Goal: Transaction & Acquisition: Purchase product/service

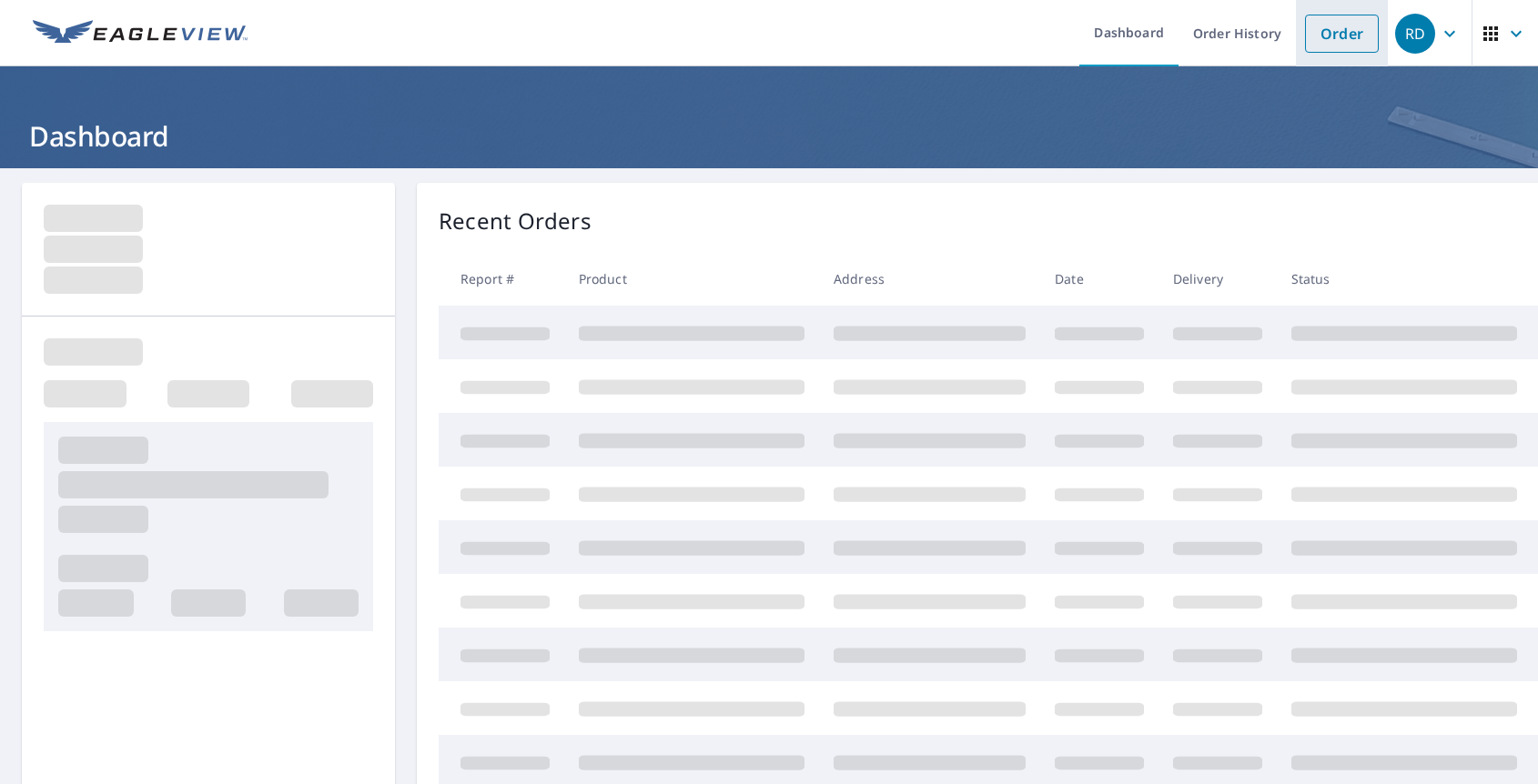
click at [1334, 30] on link "Order" at bounding box center [1341, 33] width 74 height 38
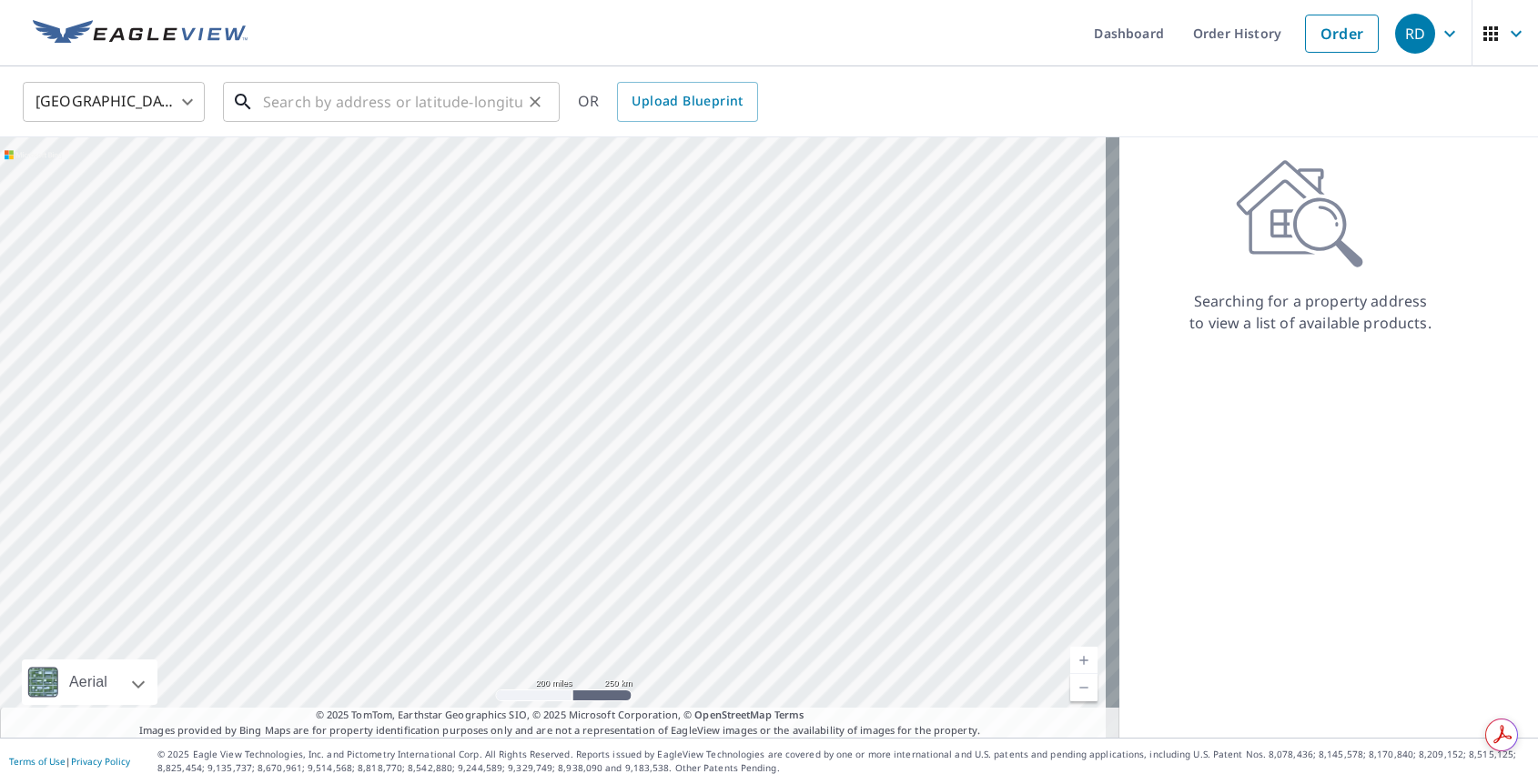
click at [380, 87] on input "text" at bounding box center [393, 102] width 259 height 51
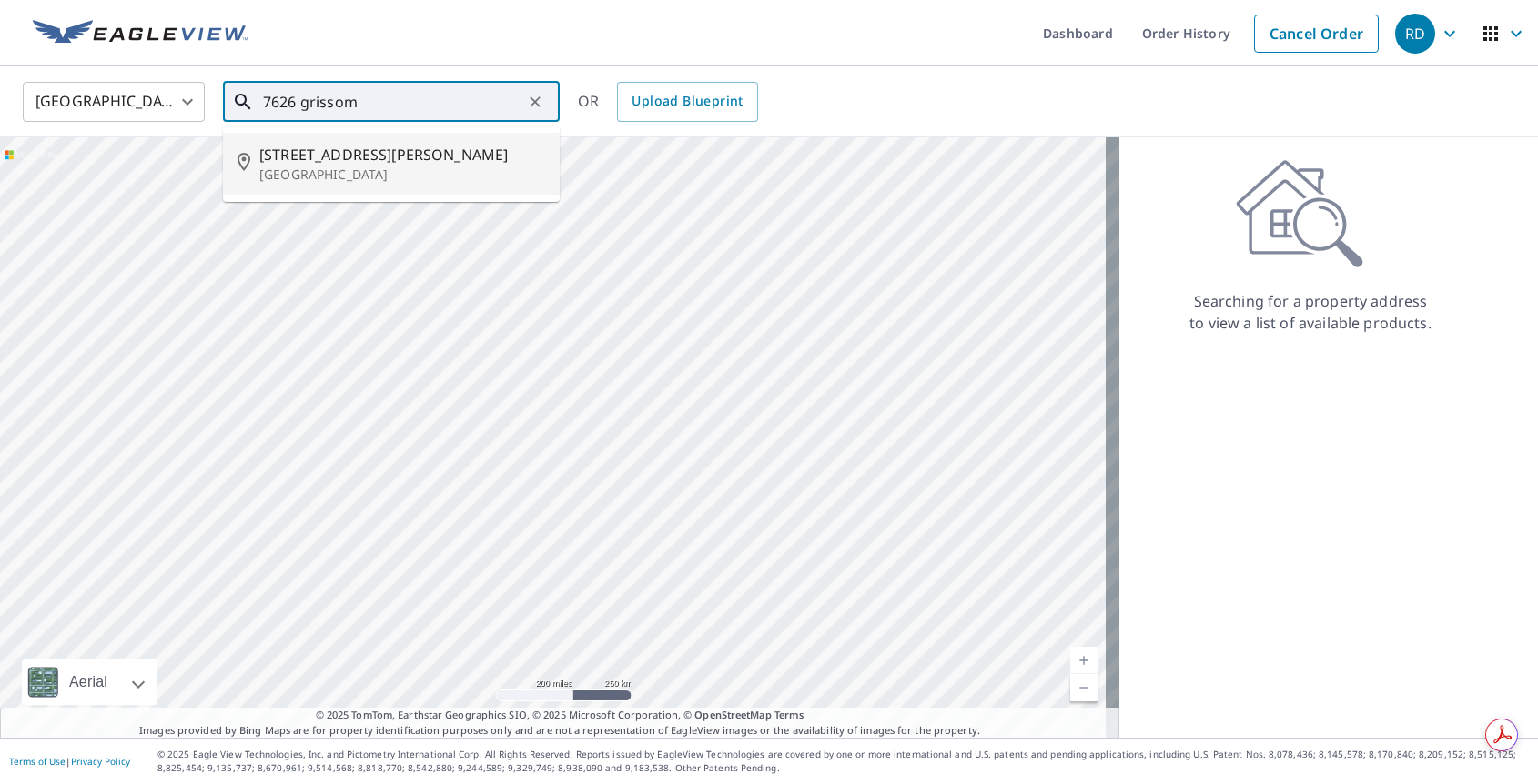
click at [372, 147] on span "[STREET_ADDRESS][PERSON_NAME]" at bounding box center [402, 154] width 286 height 22
type input "[STREET_ADDRESS][PERSON_NAME]"
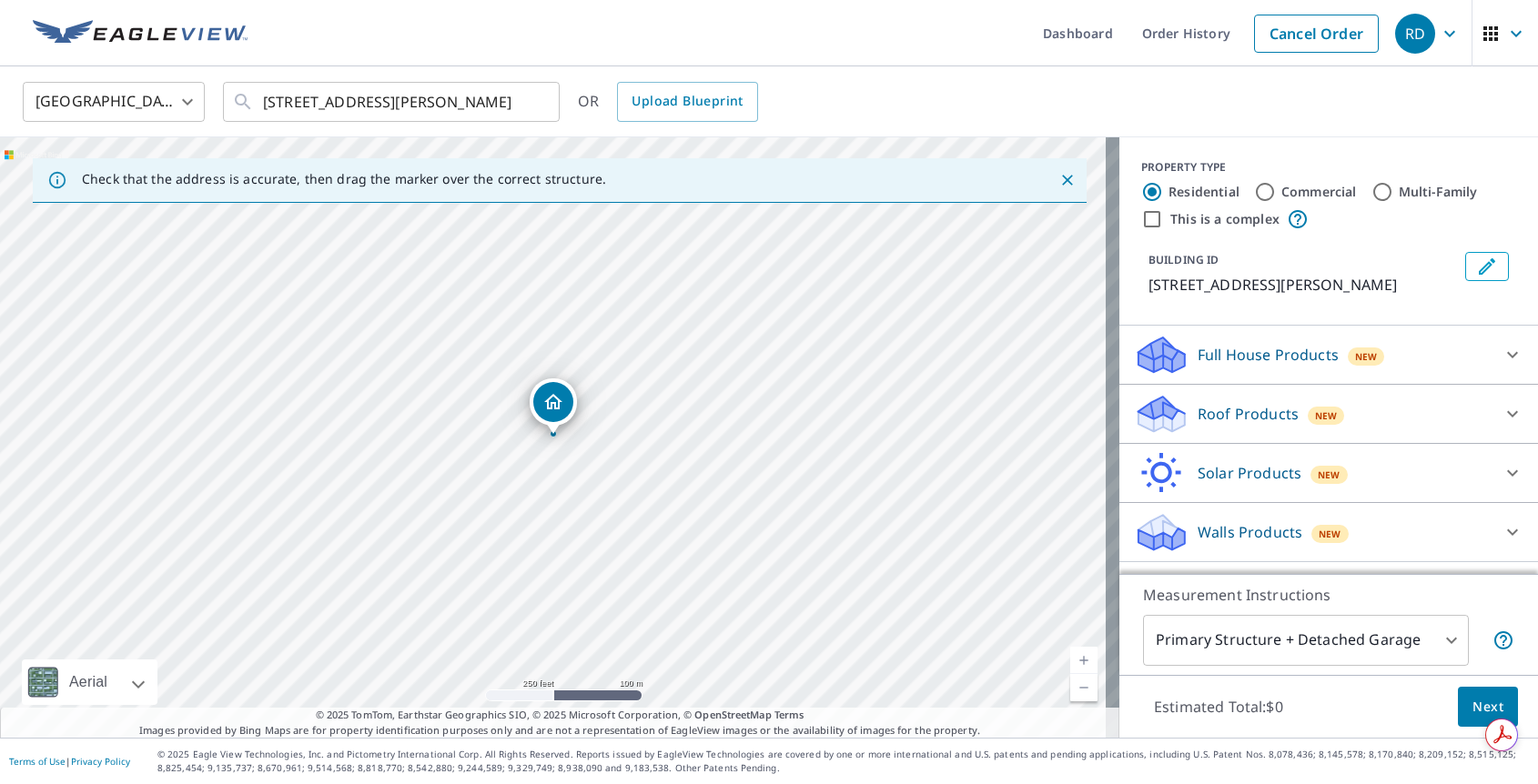
click at [1319, 646] on body "RD RD Dashboard Order History Cancel Order RD [GEOGRAPHIC_DATA] [GEOGRAPHIC_DAT…" at bounding box center [769, 392] width 1538 height 784
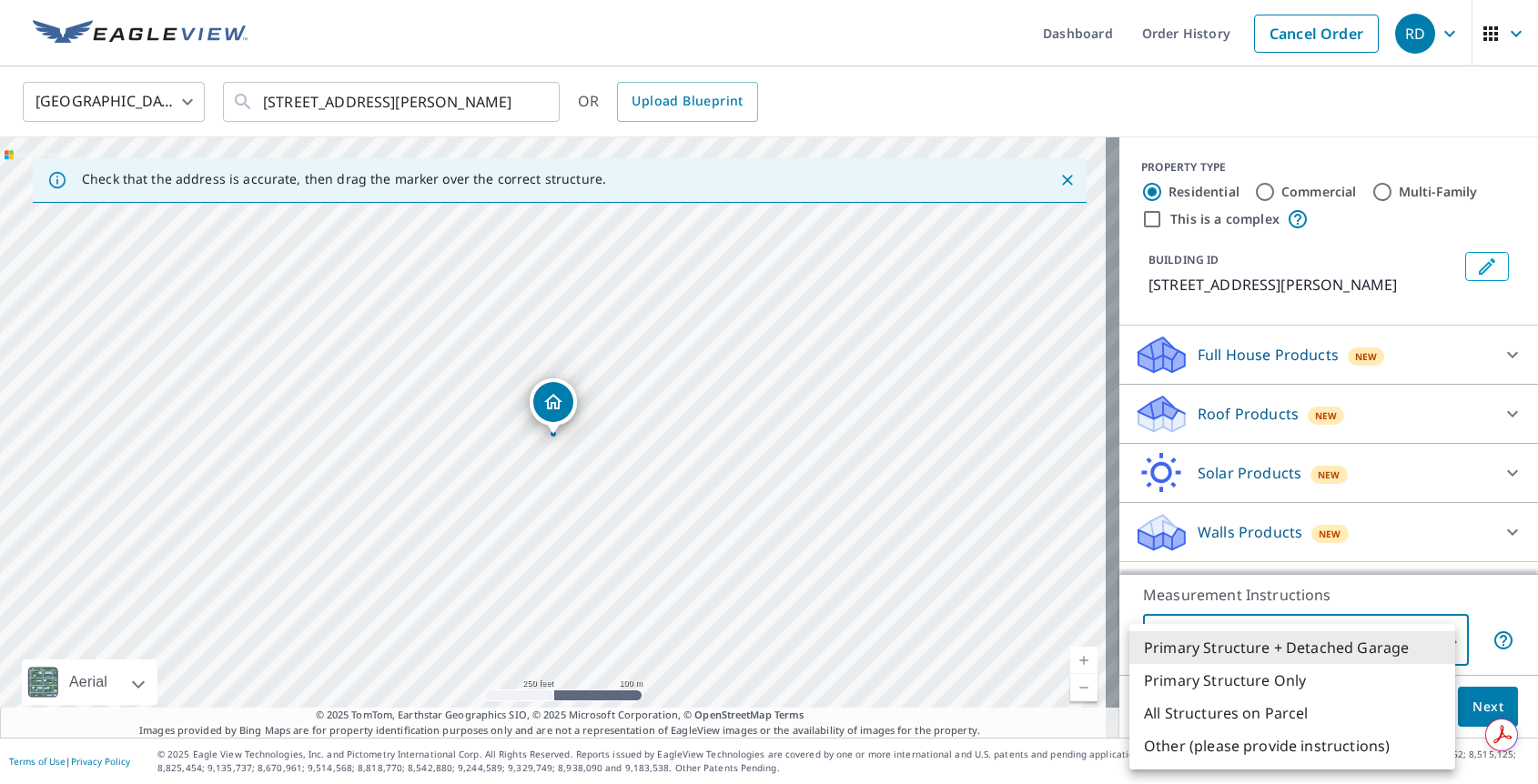
click at [1273, 707] on li "All Structures on Parcel" at bounding box center [1292, 712] width 326 height 32
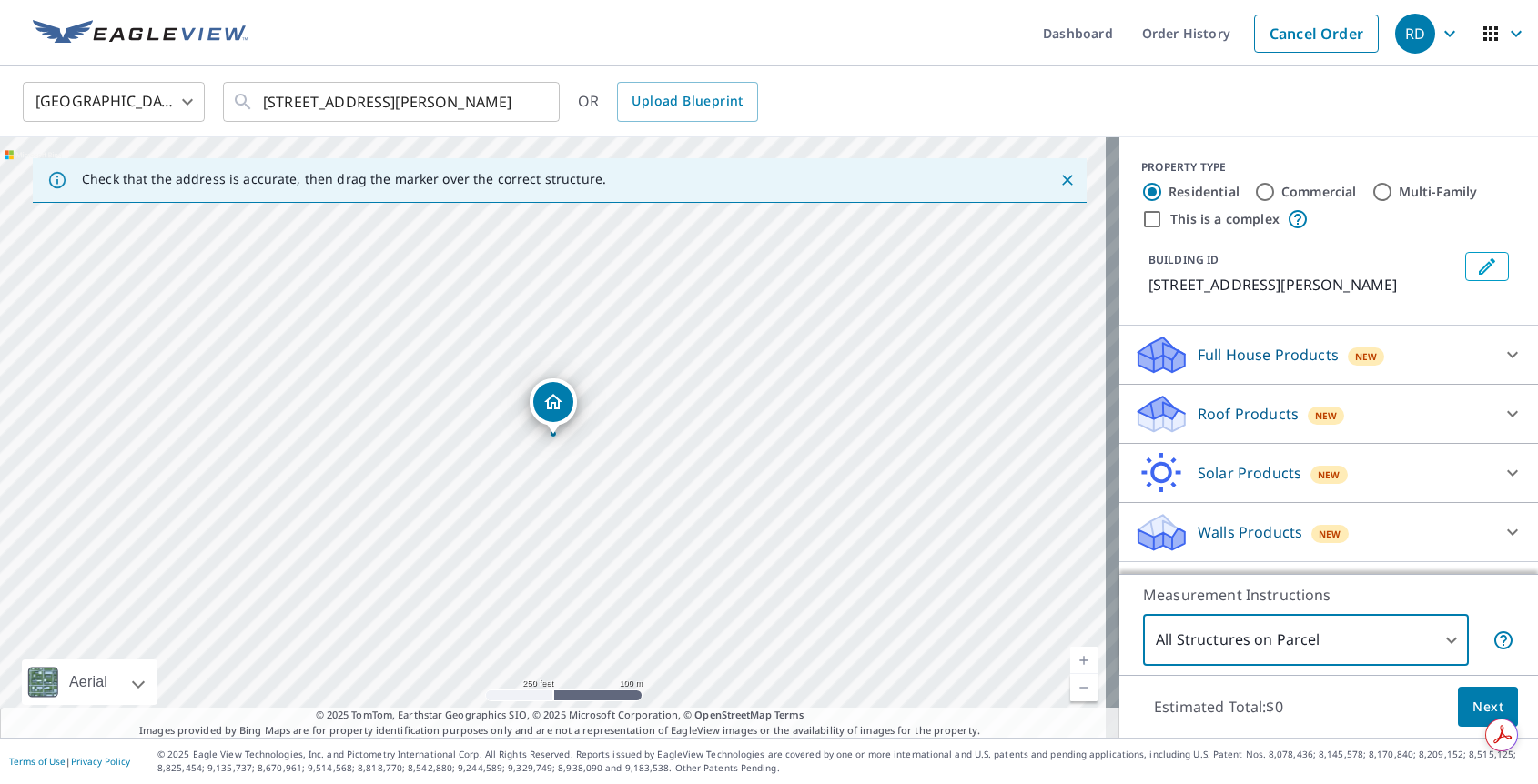
click at [1436, 632] on body "RD RD Dashboard Order History Cancel Order RD [GEOGRAPHIC_DATA] [GEOGRAPHIC_DAT…" at bounding box center [769, 392] width 1538 height 784
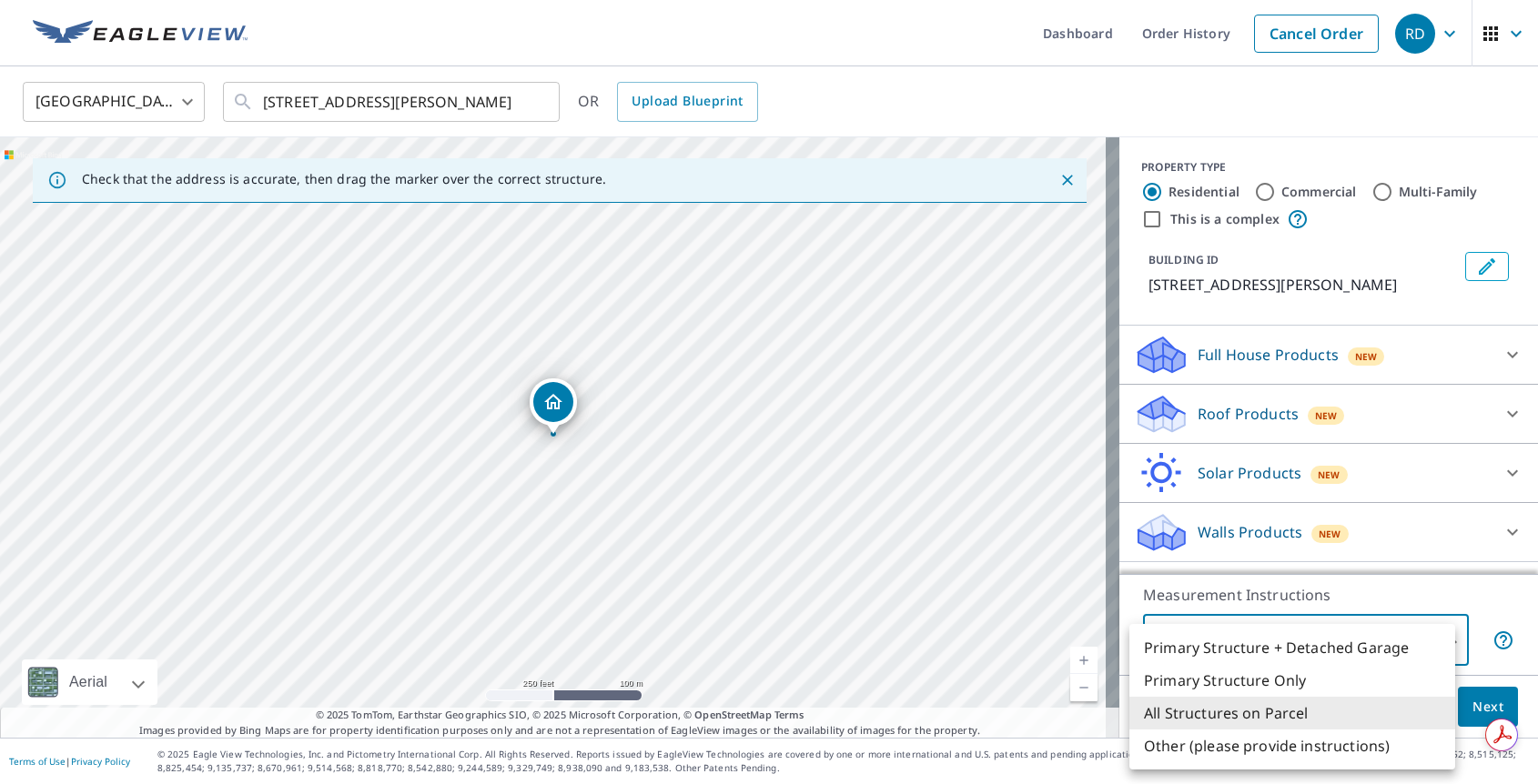
click at [1301, 645] on li "Primary Structure + Detached Garage" at bounding box center [1292, 647] width 326 height 32
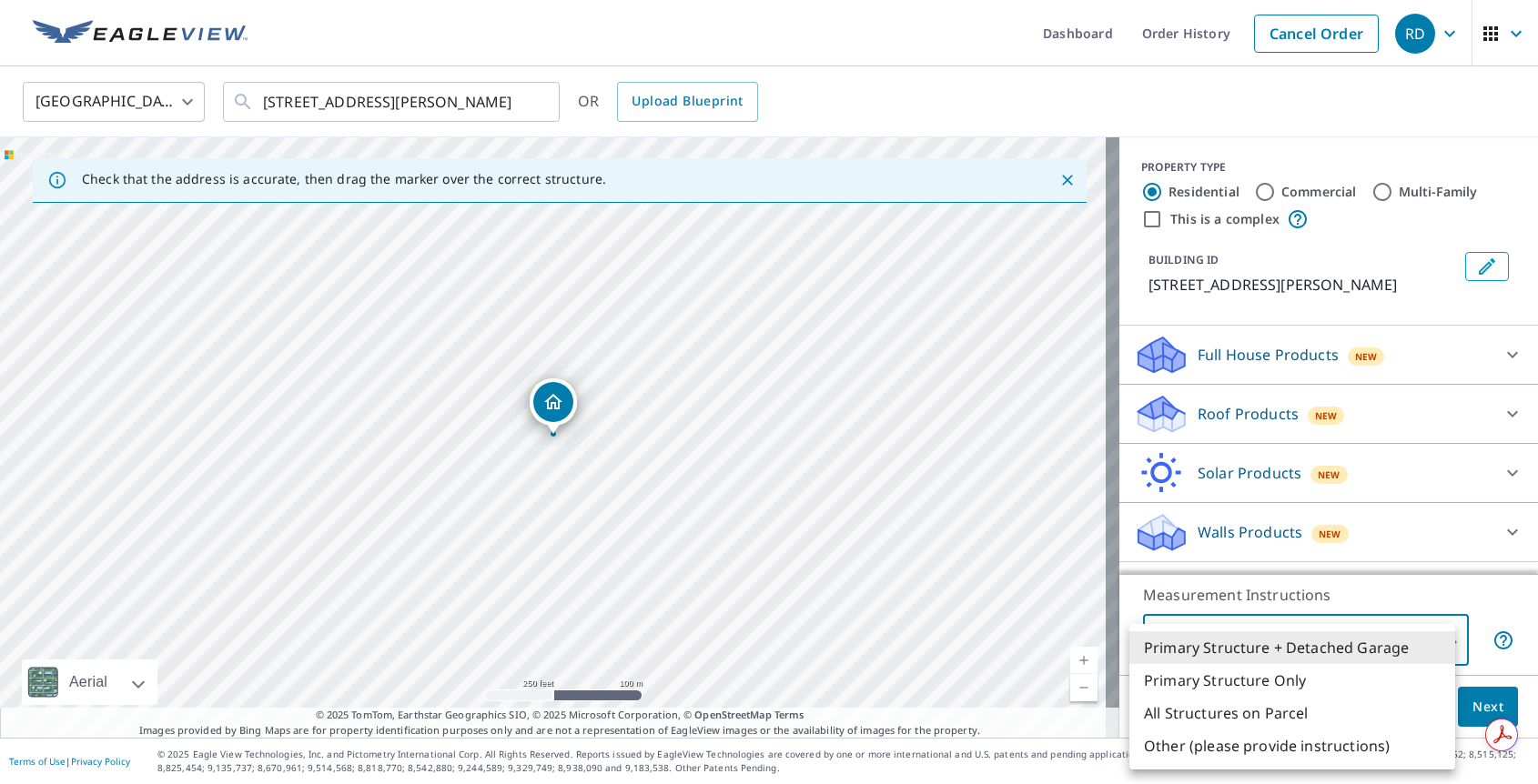
click at [1333, 638] on body "RD RD Dashboard Order History Cancel Order RD [GEOGRAPHIC_DATA] [GEOGRAPHIC_DAT…" at bounding box center [769, 392] width 1538 height 784
click at [1280, 675] on li "Primary Structure Only" at bounding box center [1292, 680] width 326 height 32
type input "2"
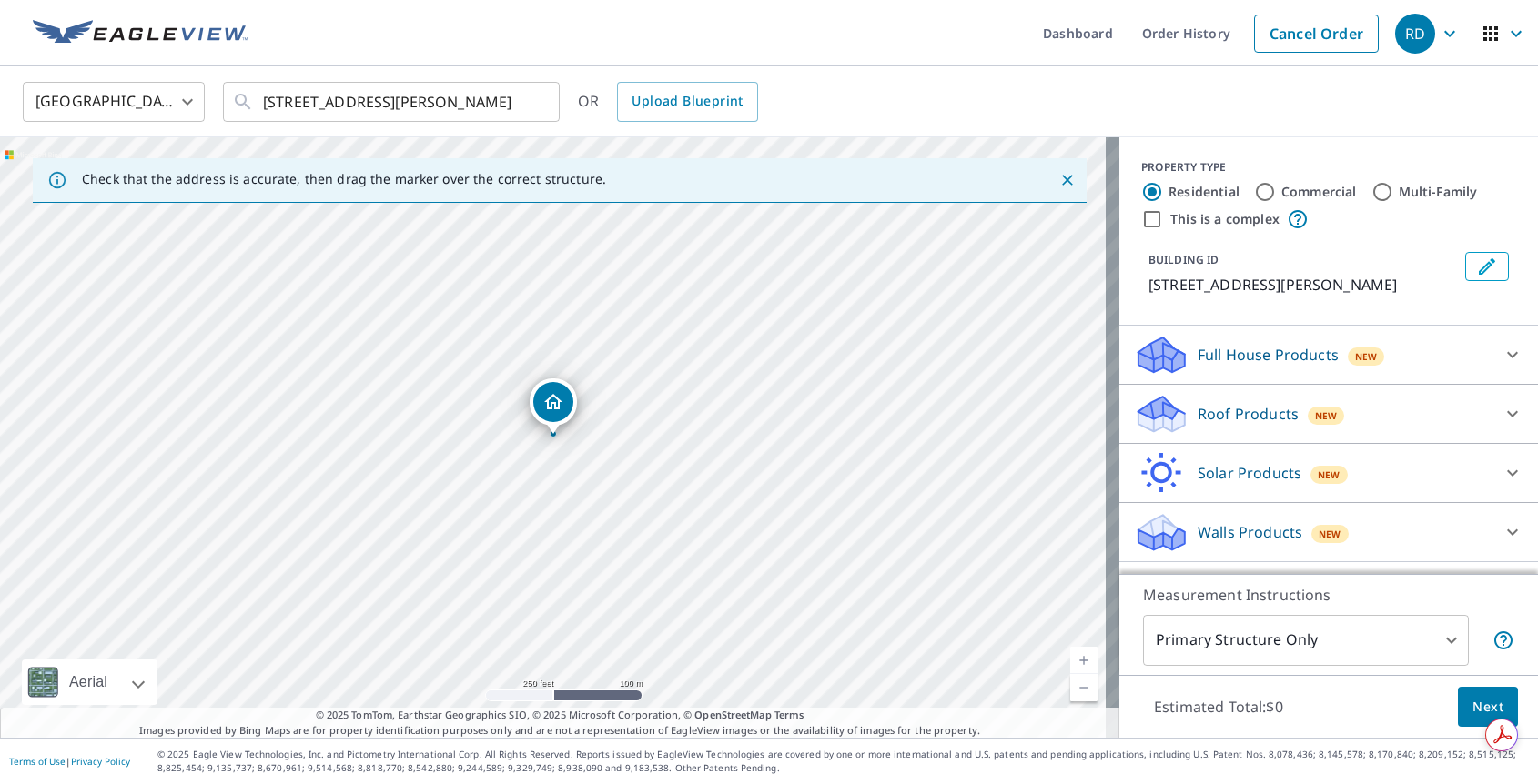
click at [1248, 409] on p "Roof Products" at bounding box center [1248, 414] width 101 height 22
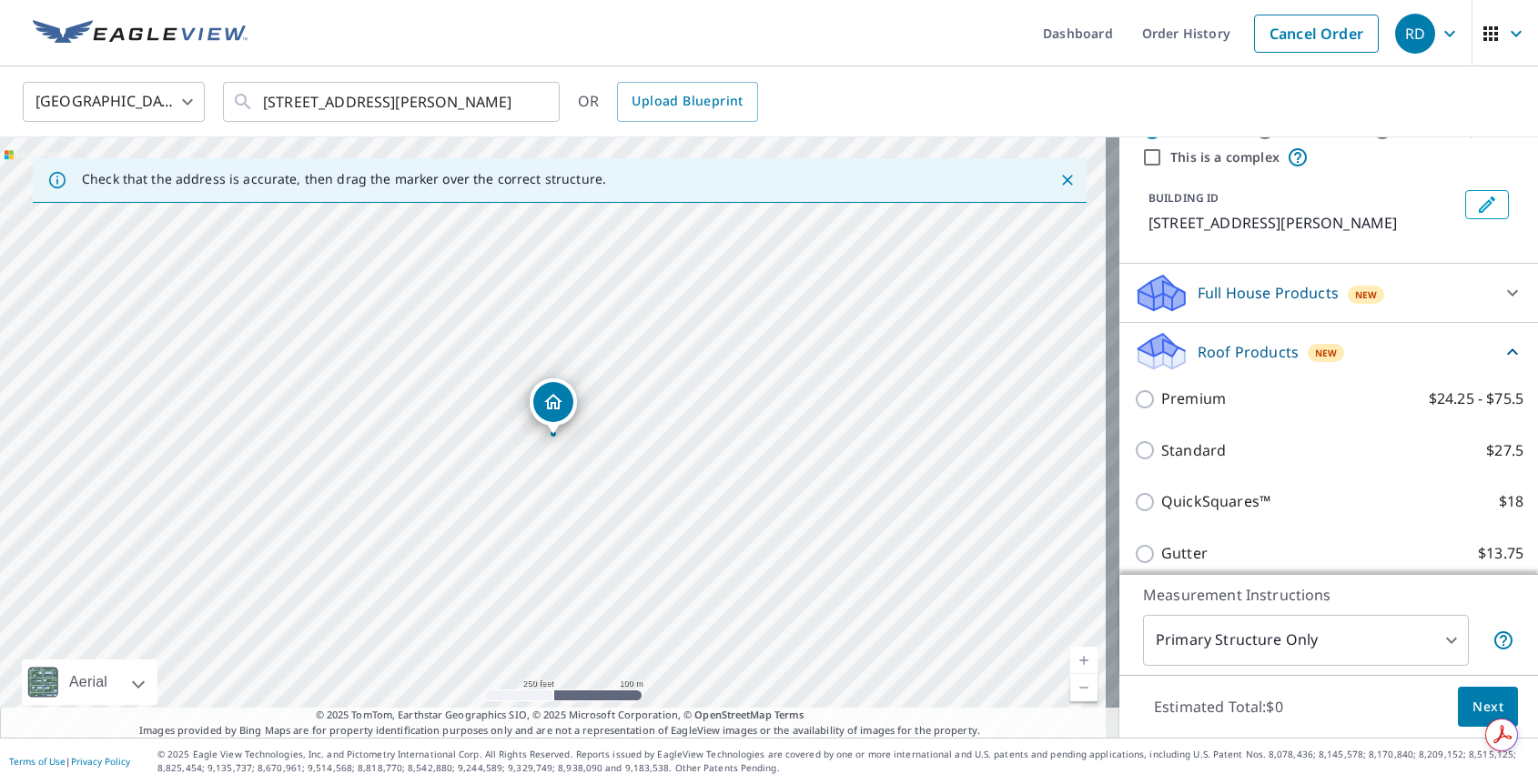
scroll to position [91, 0]
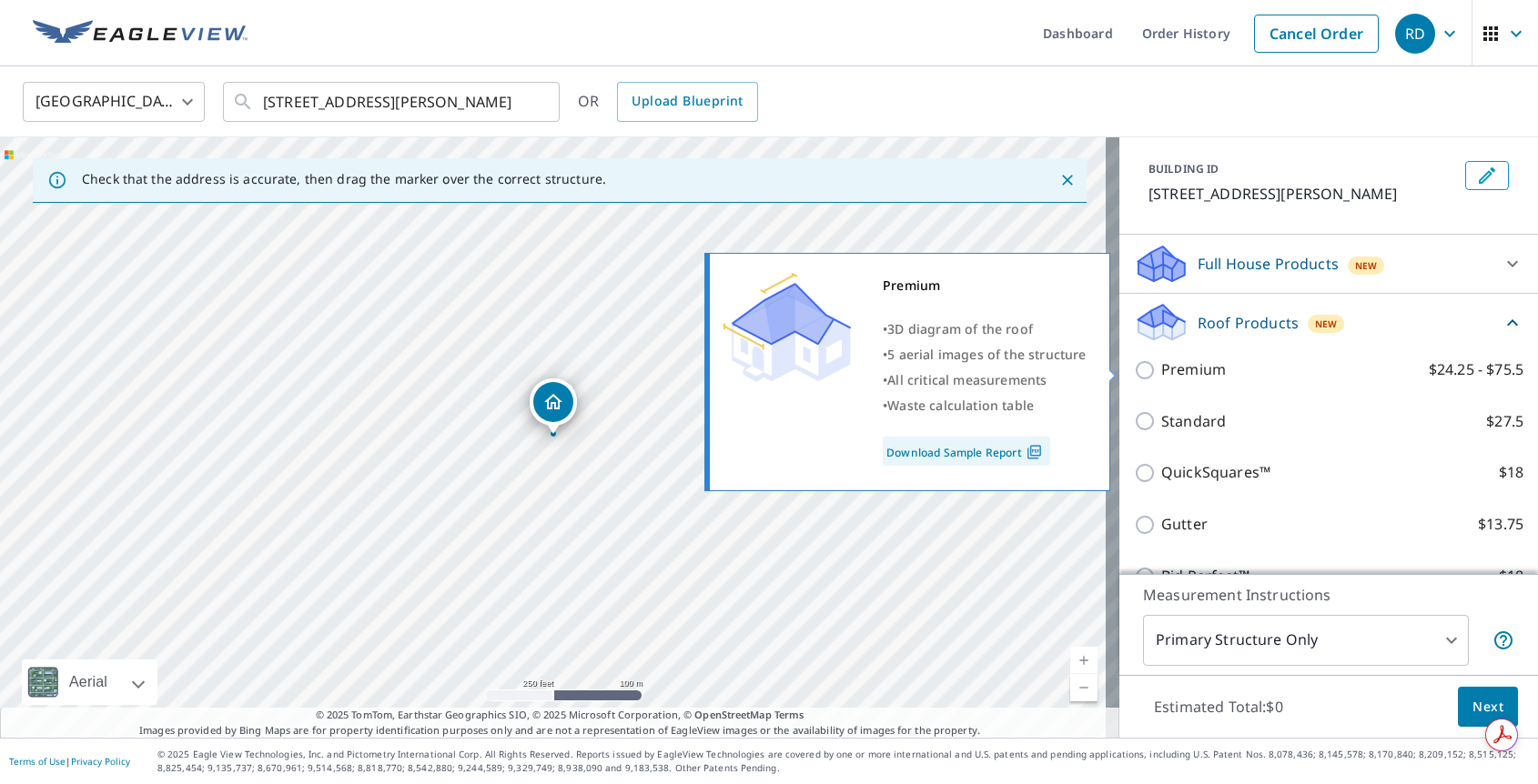
click at [1134, 367] on input "Premium $24.25 - $75.5" at bounding box center [1148, 370] width 28 height 22
checkbox input "true"
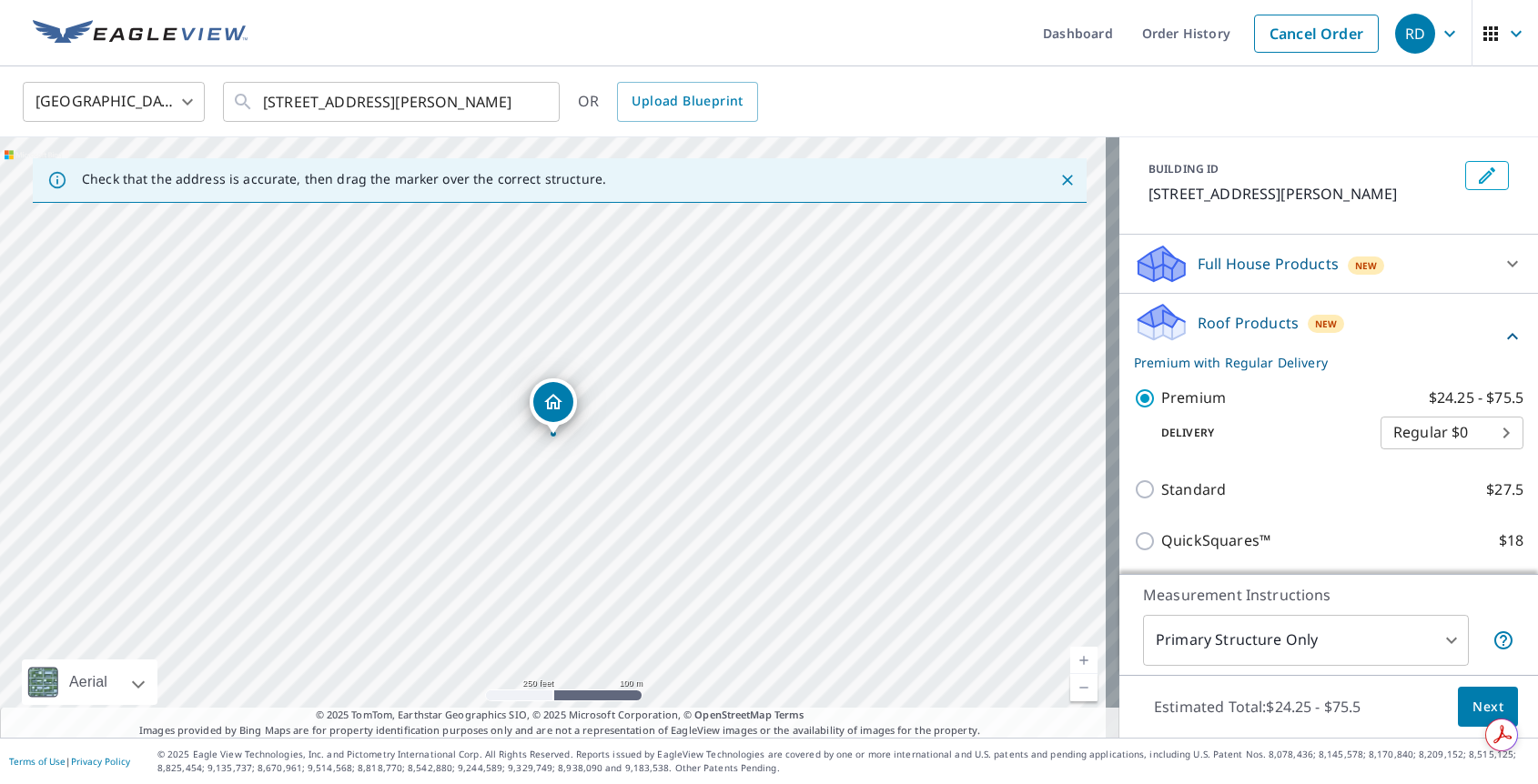
click at [1448, 256] on div "Full House Products New" at bounding box center [1312, 264] width 357 height 43
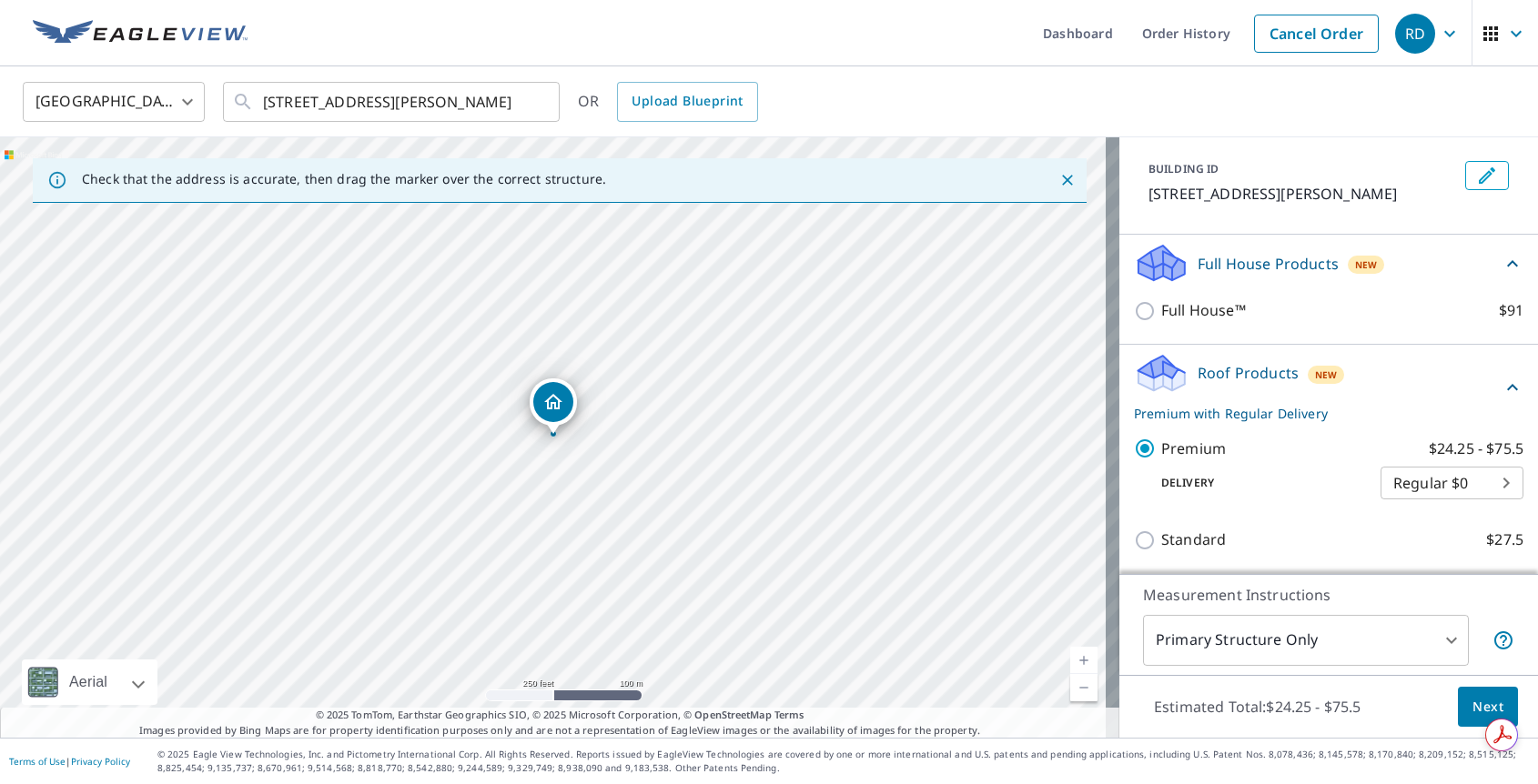
click at [1448, 256] on div "Full House Products New" at bounding box center [1318, 263] width 368 height 43
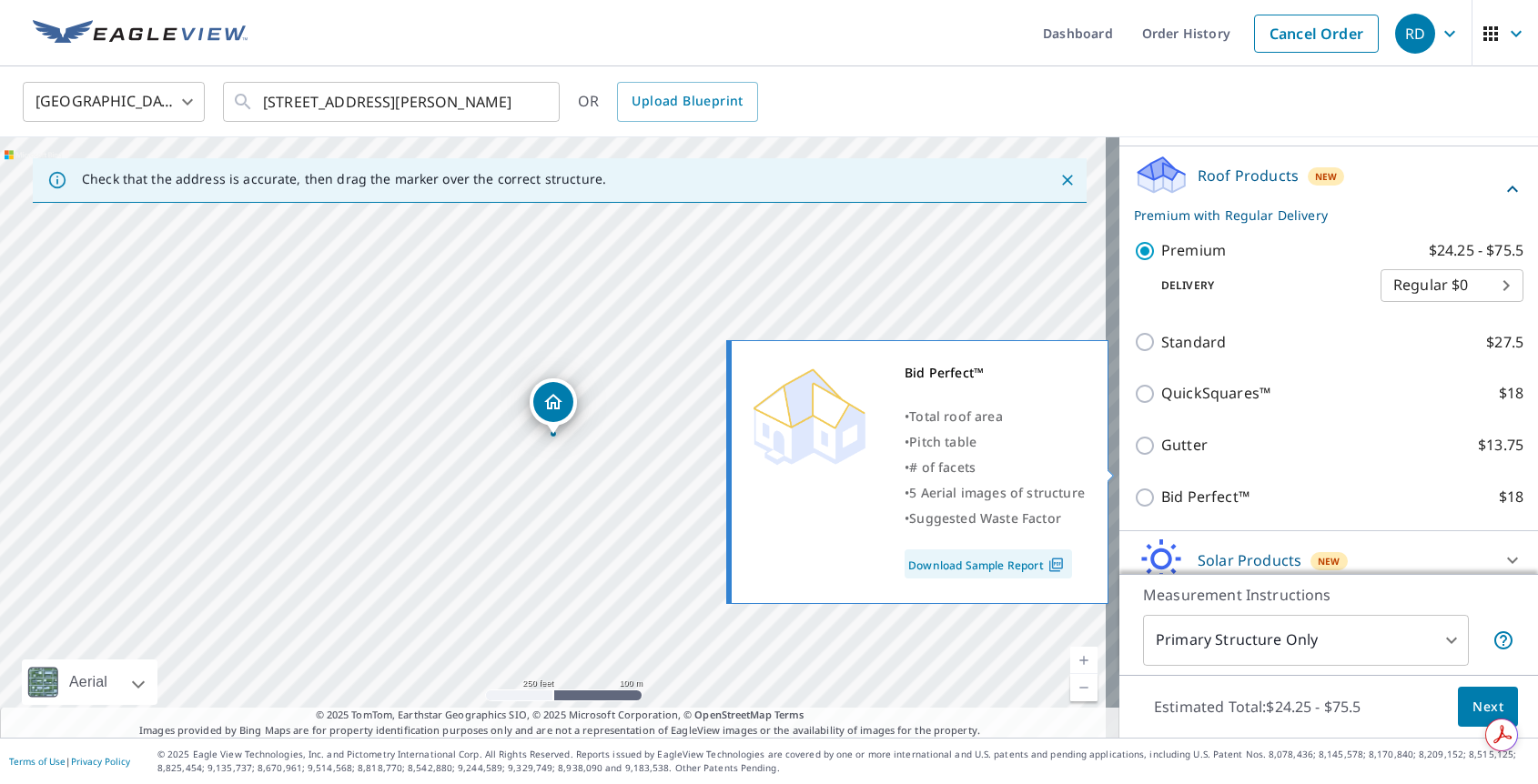
scroll to position [313, 0]
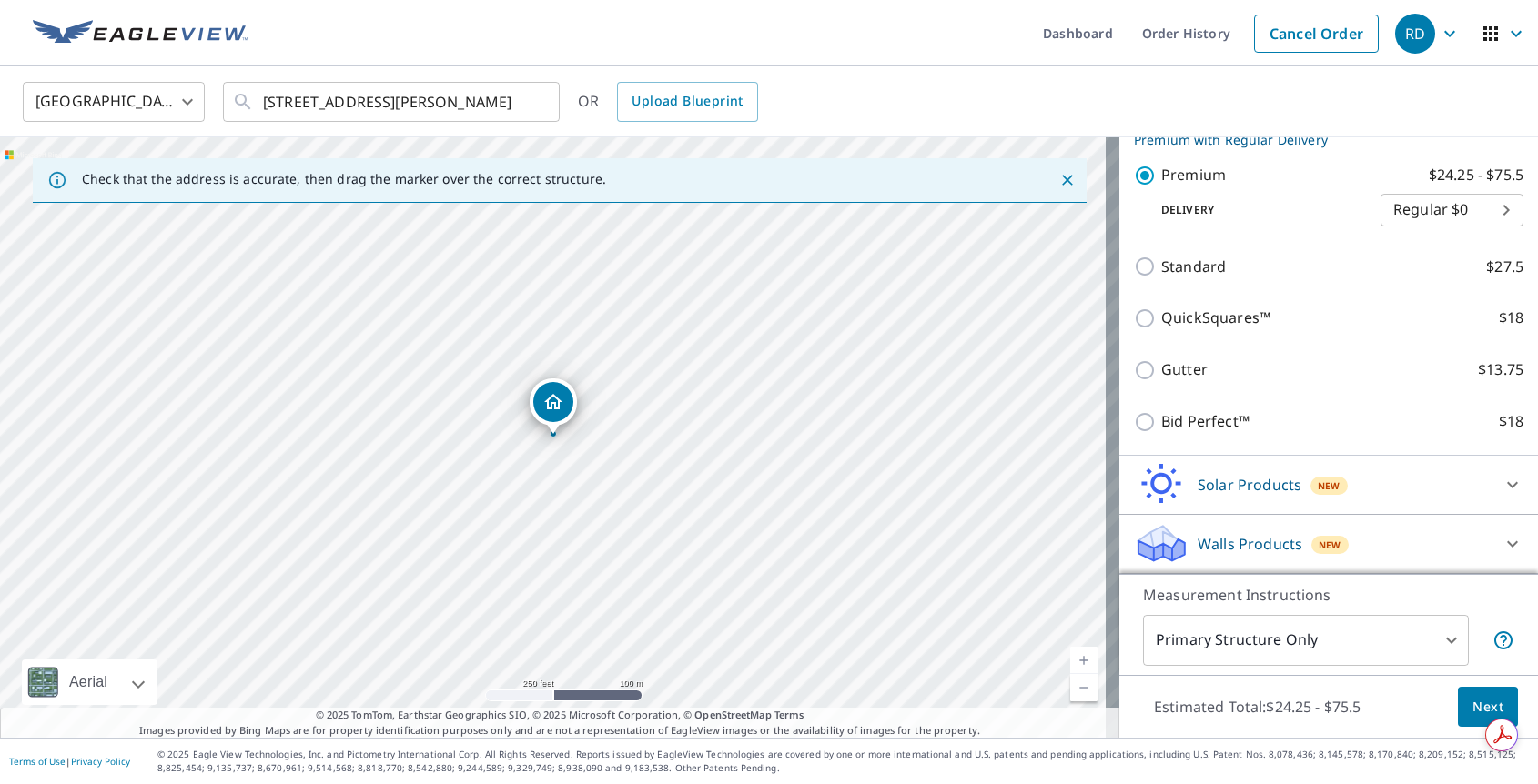
click at [1472, 700] on span "Next" at bounding box center [1487, 706] width 30 height 23
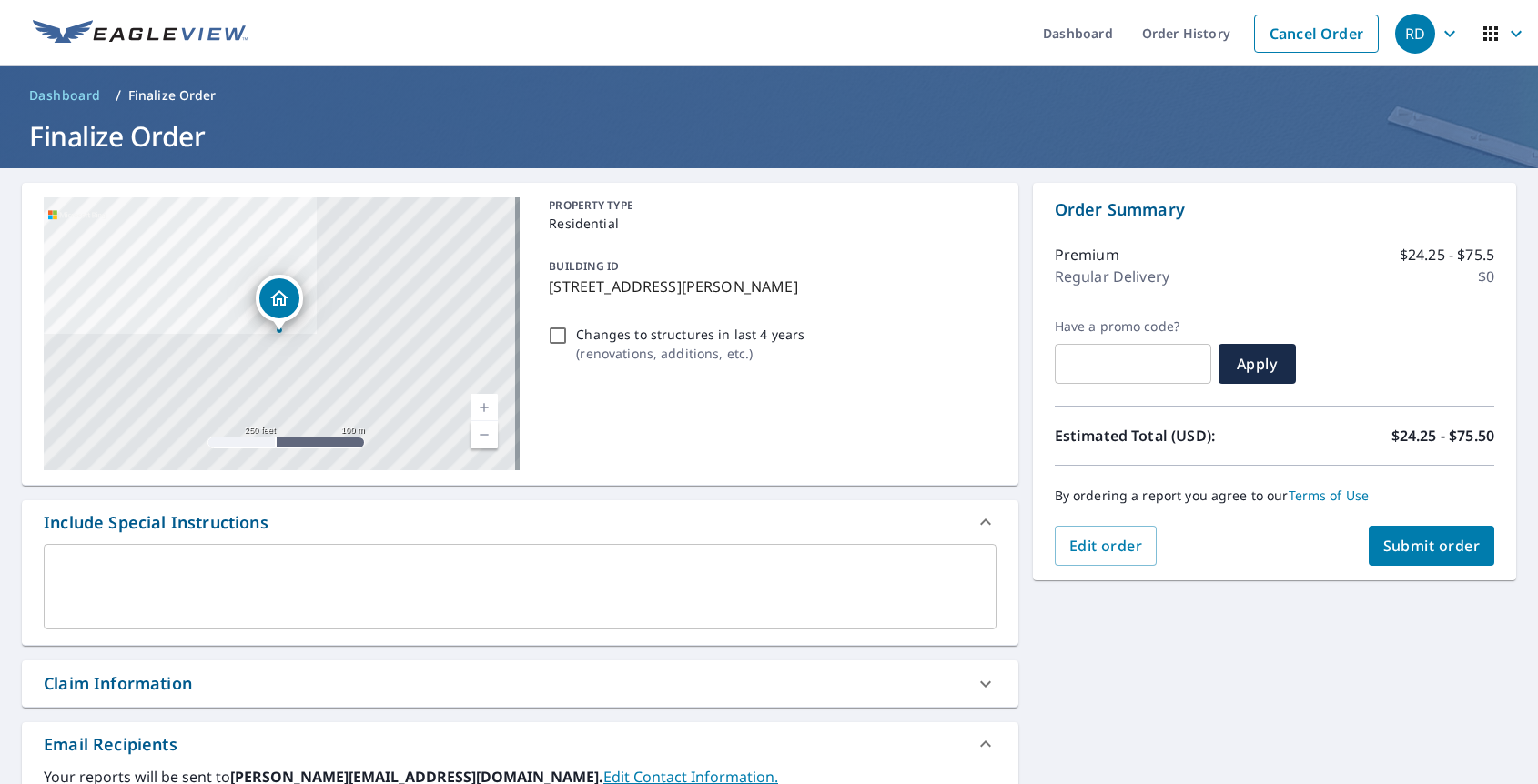
click at [550, 335] on input "Changes to structures in last 4 years ( renovations, additions, etc. )" at bounding box center [558, 336] width 22 height 22
checkbox input "true"
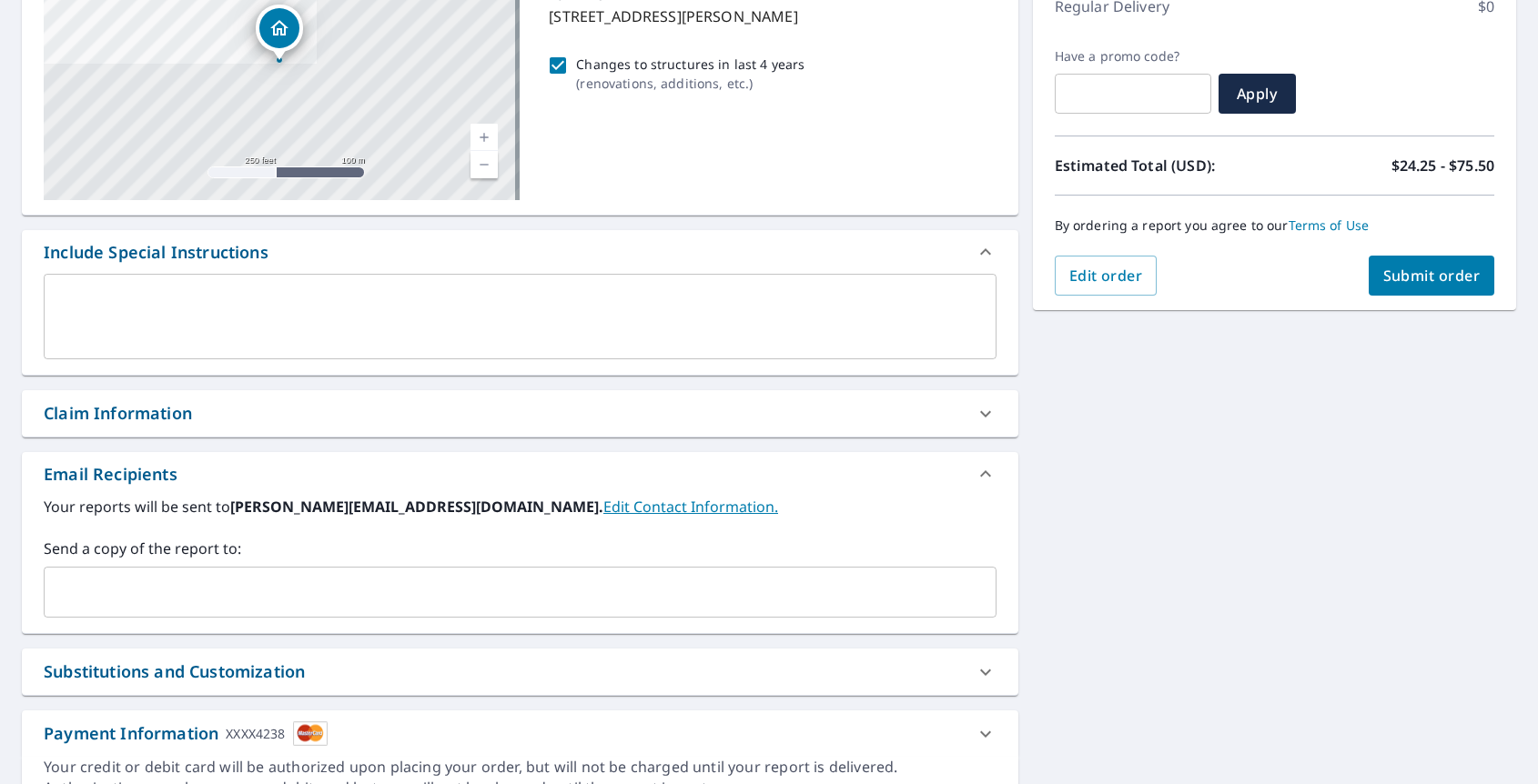
scroll to position [364, 0]
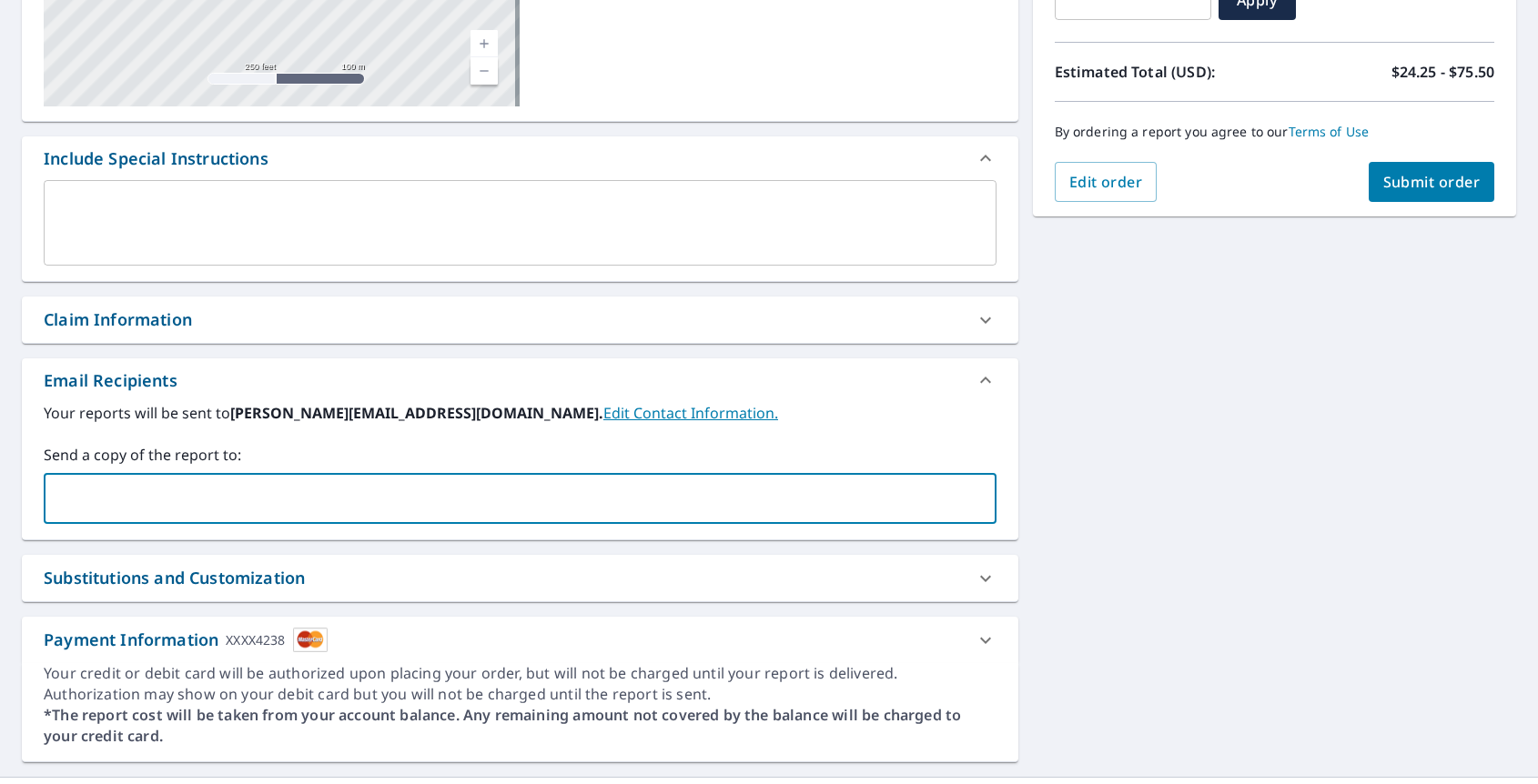
click at [360, 500] on input "text" at bounding box center [506, 498] width 909 height 34
type input "[EMAIL_ADDRESS][DOMAIN_NAME]"
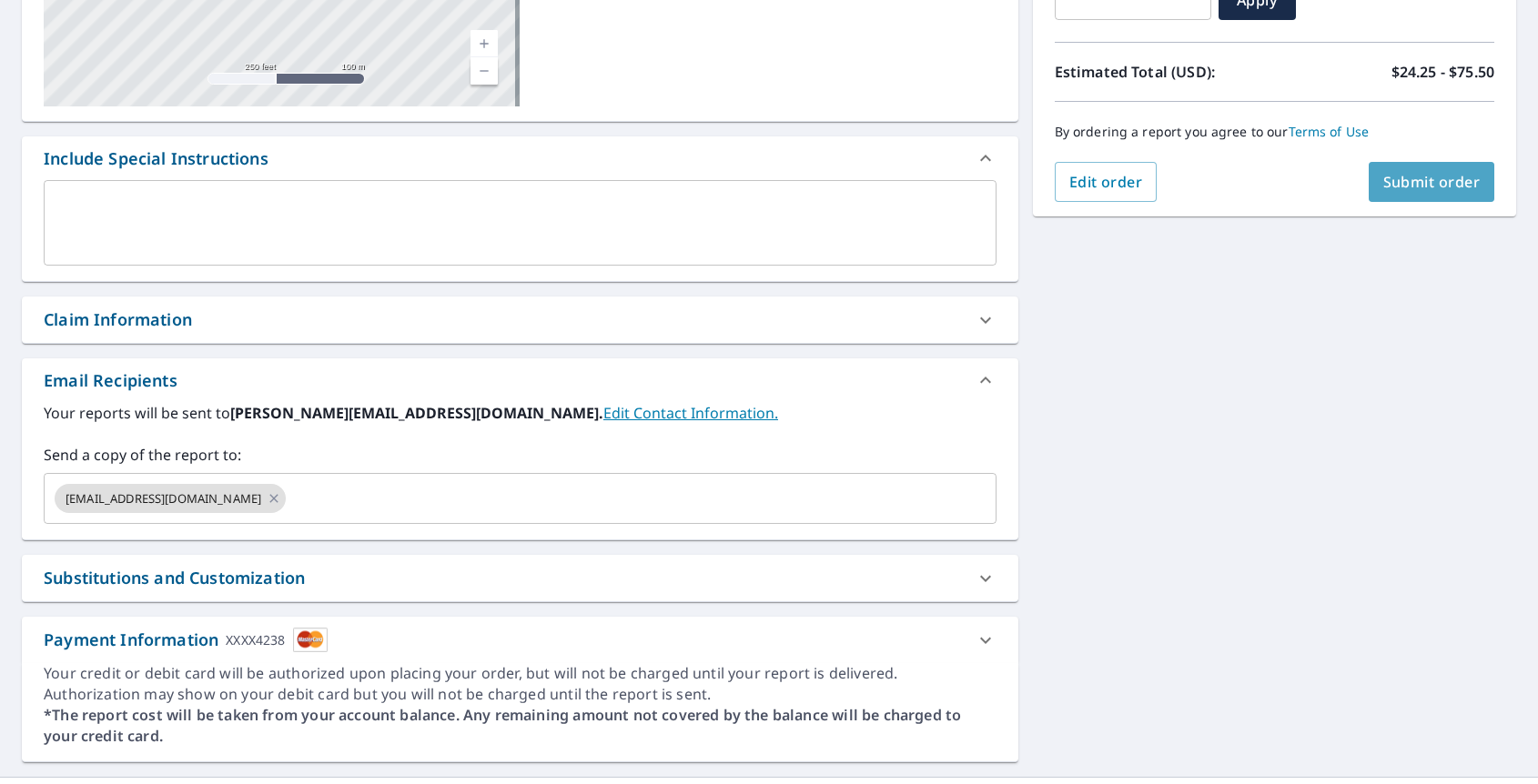
click at [1436, 179] on span "Submit order" at bounding box center [1432, 182] width 97 height 20
checkbox input "true"
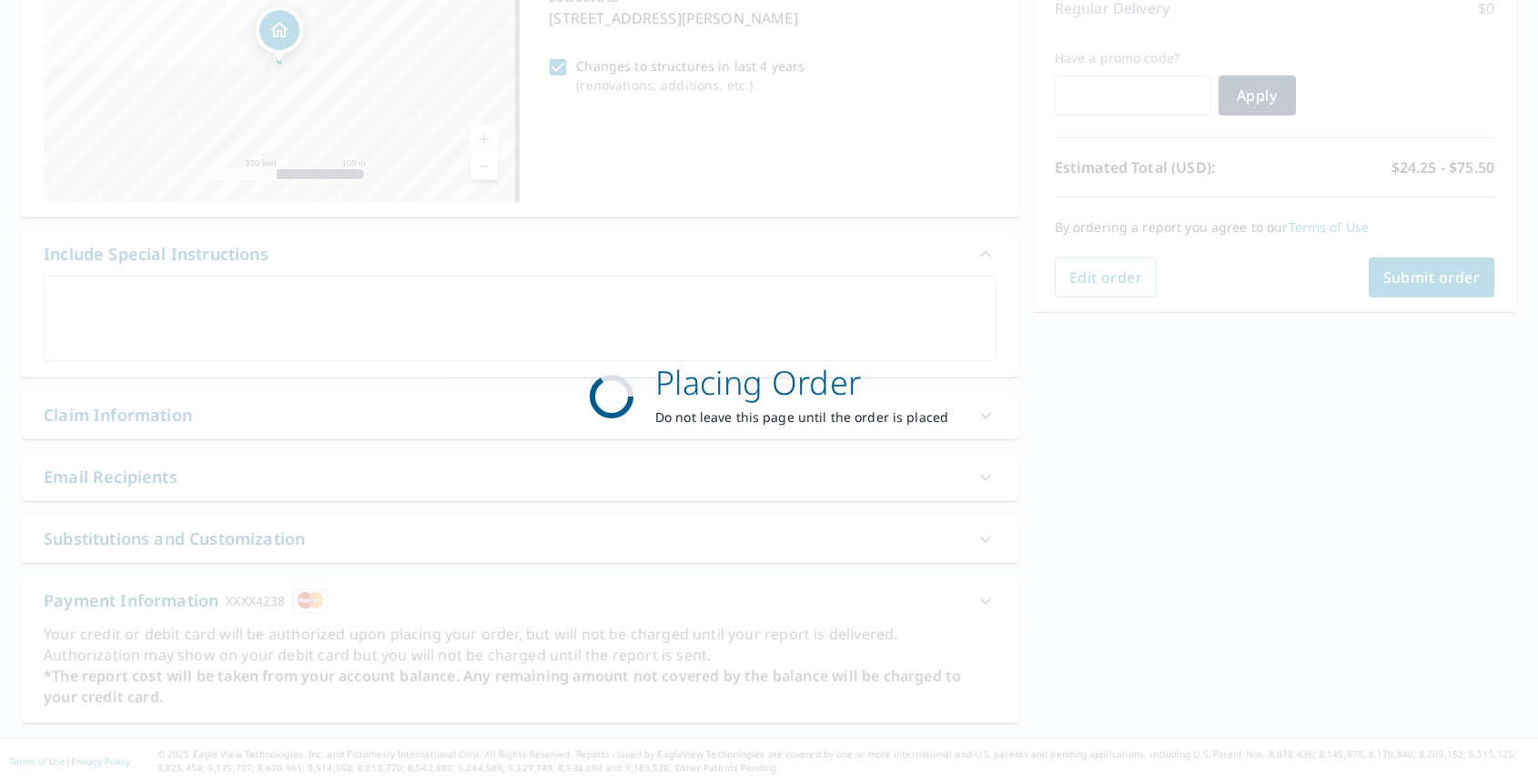
scroll to position [266, 0]
